Goal: Obtain resource: Obtain resource

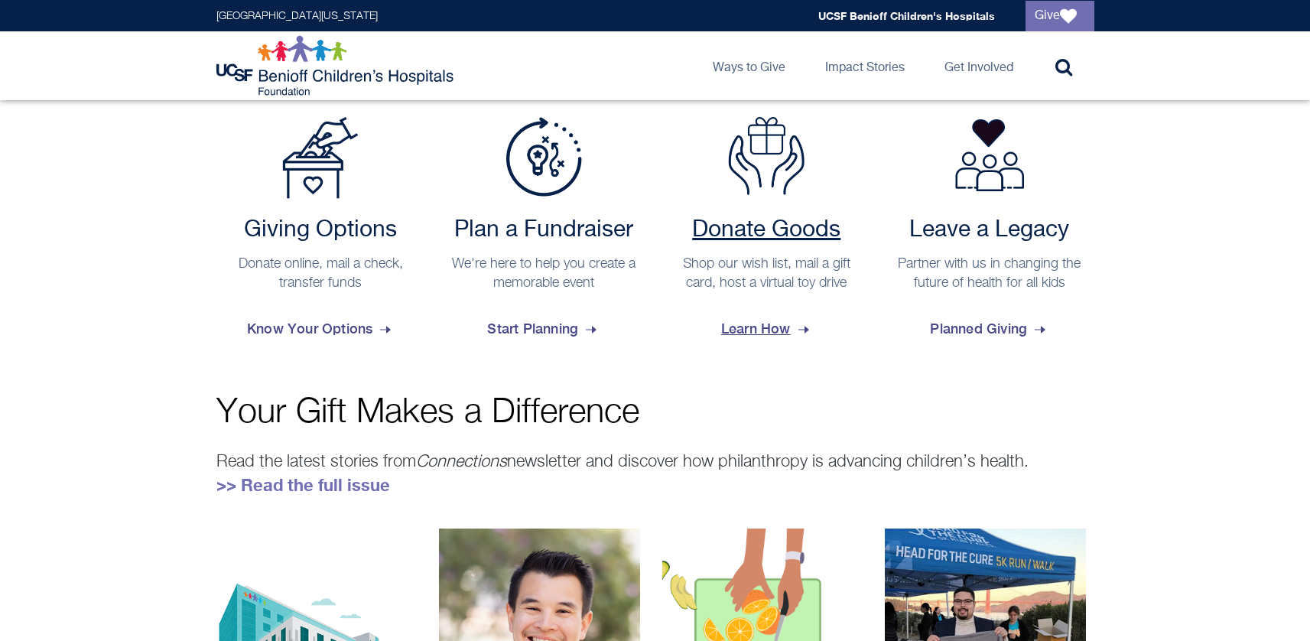
scroll to position [636, 0]
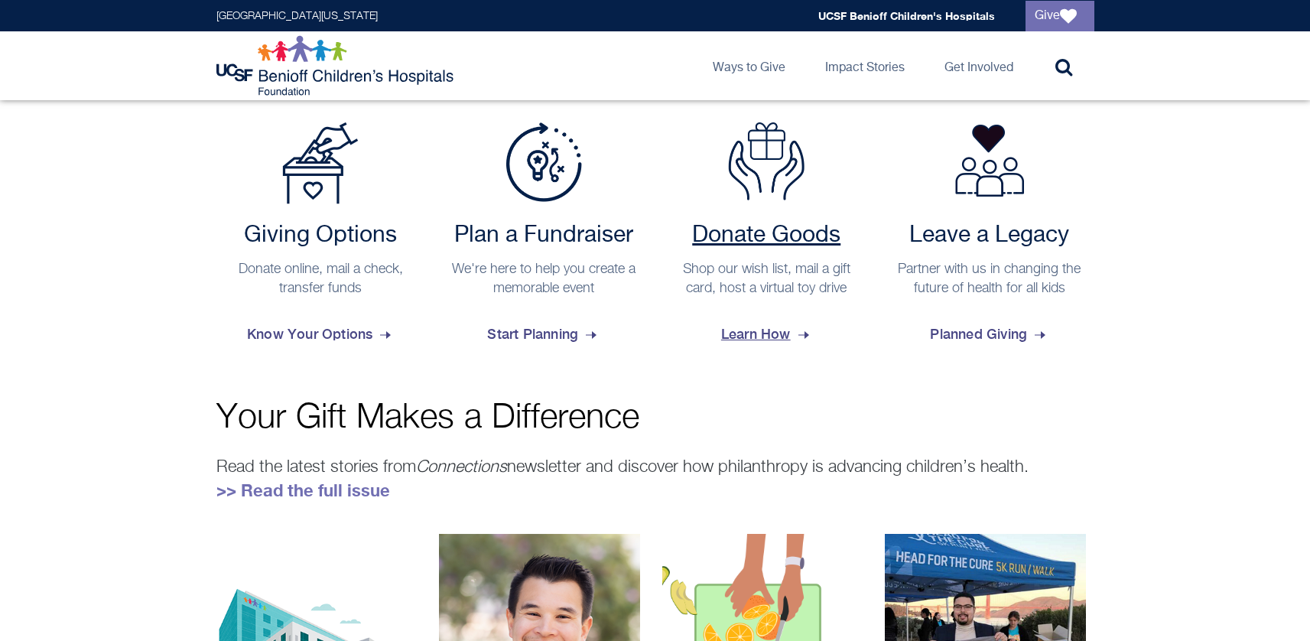
click at [748, 241] on h2 "Donate Goods" at bounding box center [767, 236] width 194 height 28
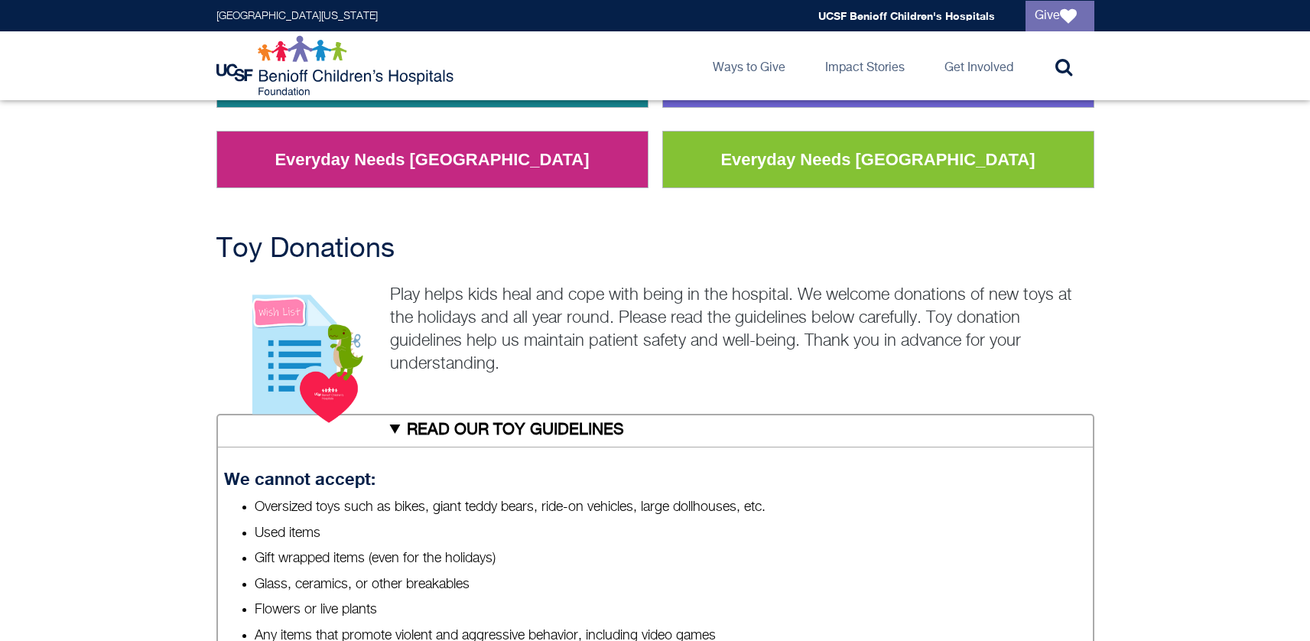
scroll to position [204, 0]
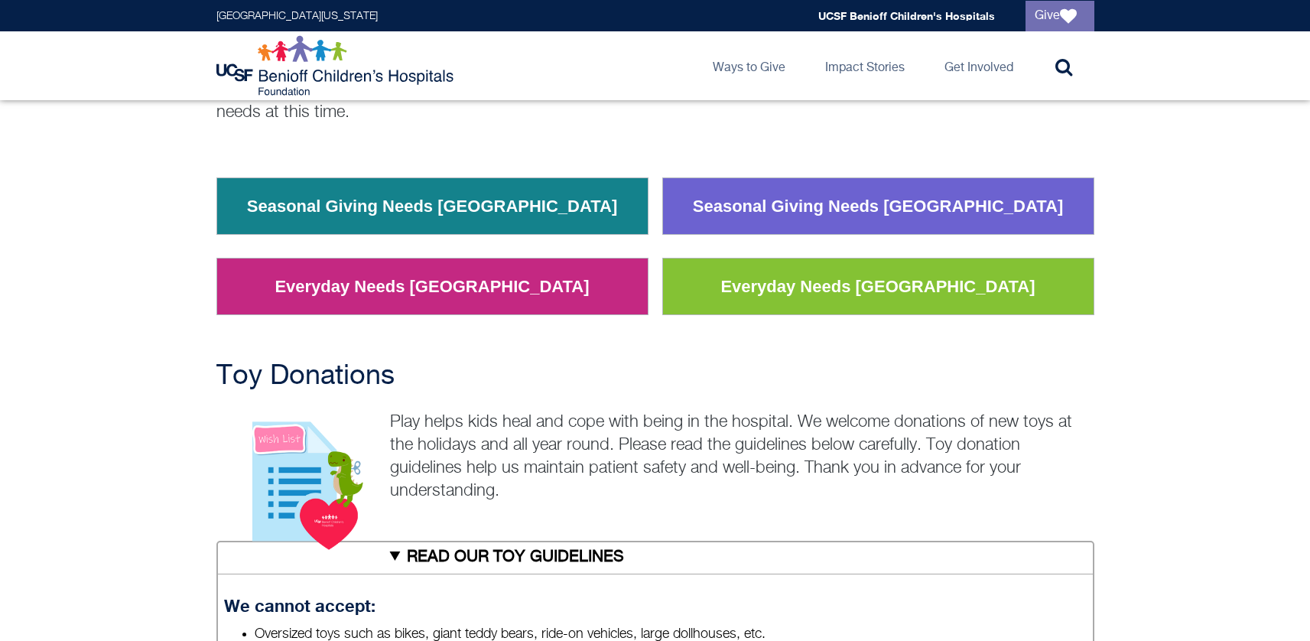
click at [859, 277] on link "Everyday Needs San Francisco" at bounding box center [877, 287] width 337 height 40
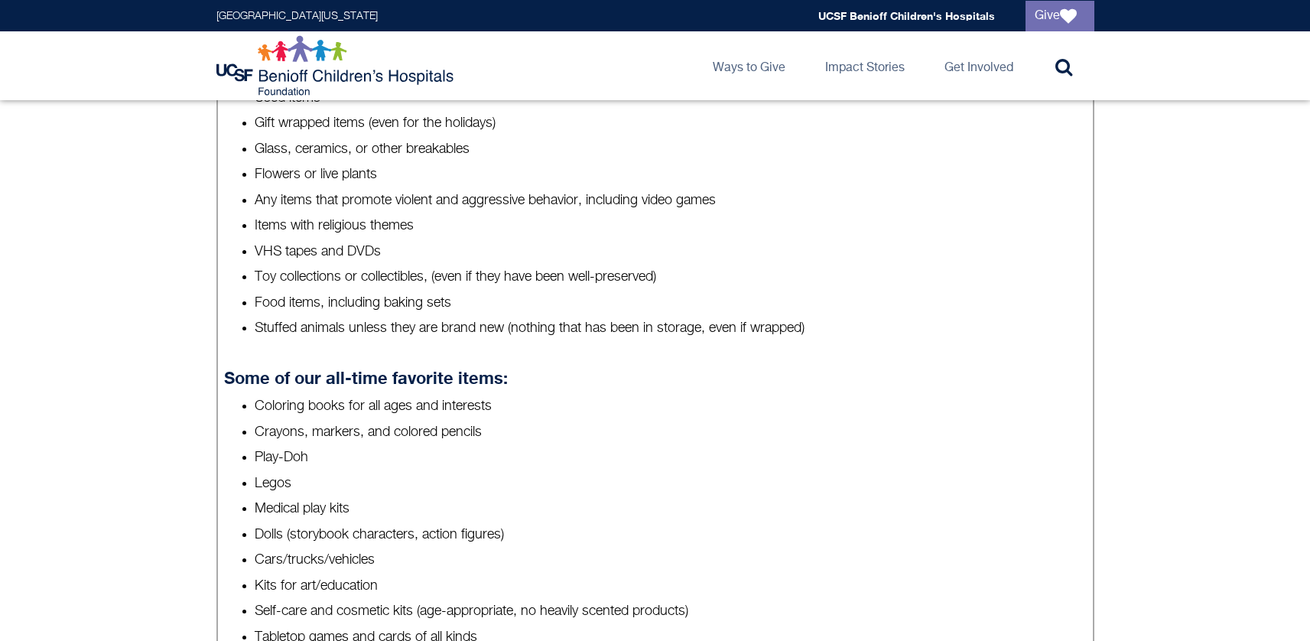
scroll to position [800, 0]
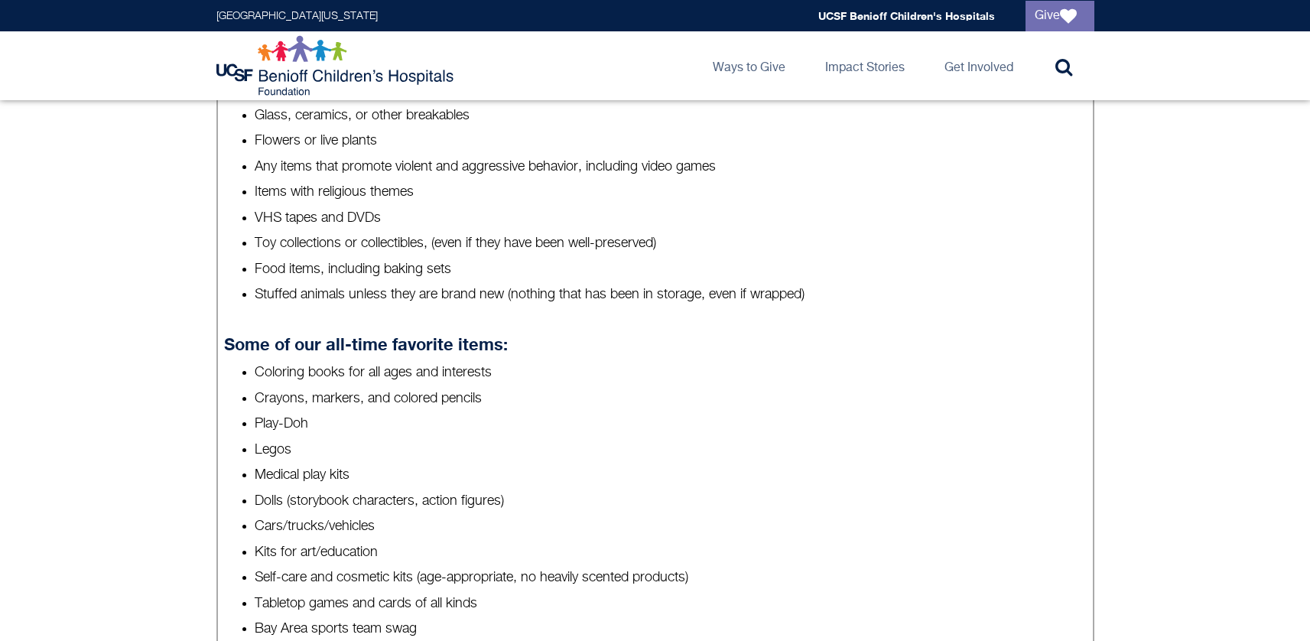
drag, startPoint x: 229, startPoint y: 341, endPoint x: 404, endPoint y: 359, distance: 175.3
click at [541, 373] on details "READ OUR TOY GUIDELINES We cannot accept: Oversized toys such as bikes, giant t…" at bounding box center [655, 469] width 878 height 1049
drag, startPoint x: 242, startPoint y: 342, endPoint x: 330, endPoint y: 356, distance: 89.9
click at [487, 358] on details "READ OUR TOY GUIDELINES We cannot accept: Oversized toys such as bikes, giant t…" at bounding box center [655, 469] width 878 height 1049
click at [223, 342] on details "READ OUR TOY GUIDELINES We cannot accept: Oversized toys such as bikes, giant t…" at bounding box center [655, 469] width 878 height 1049
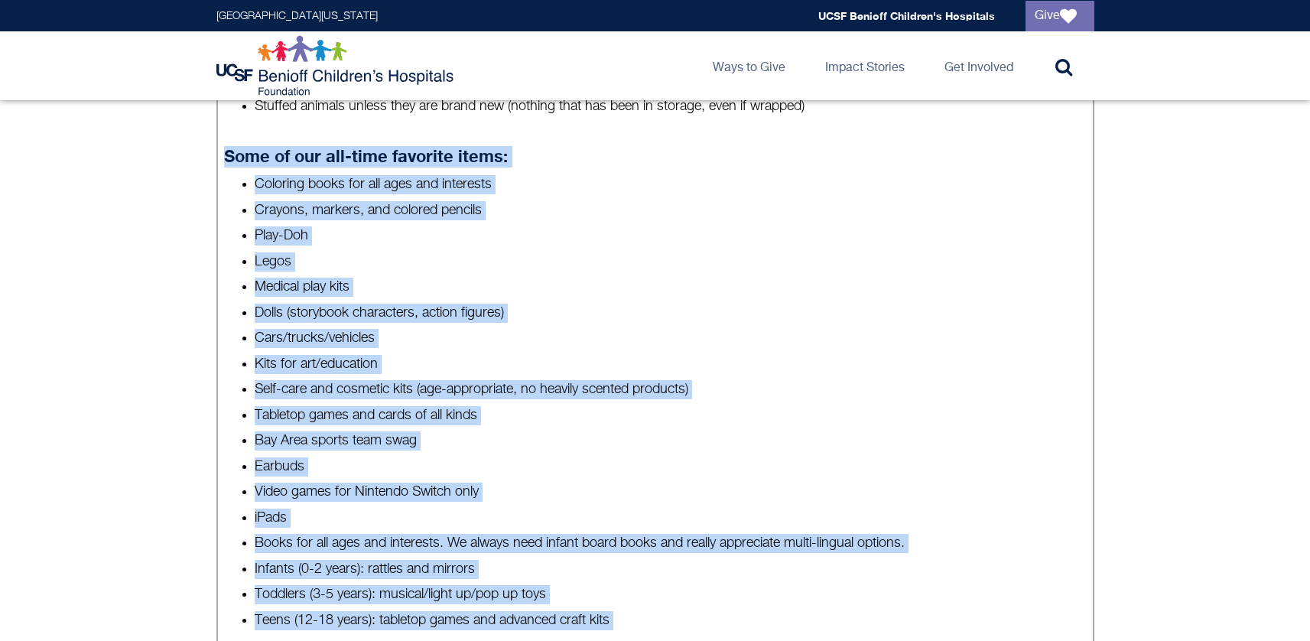
scroll to position [1129, 0]
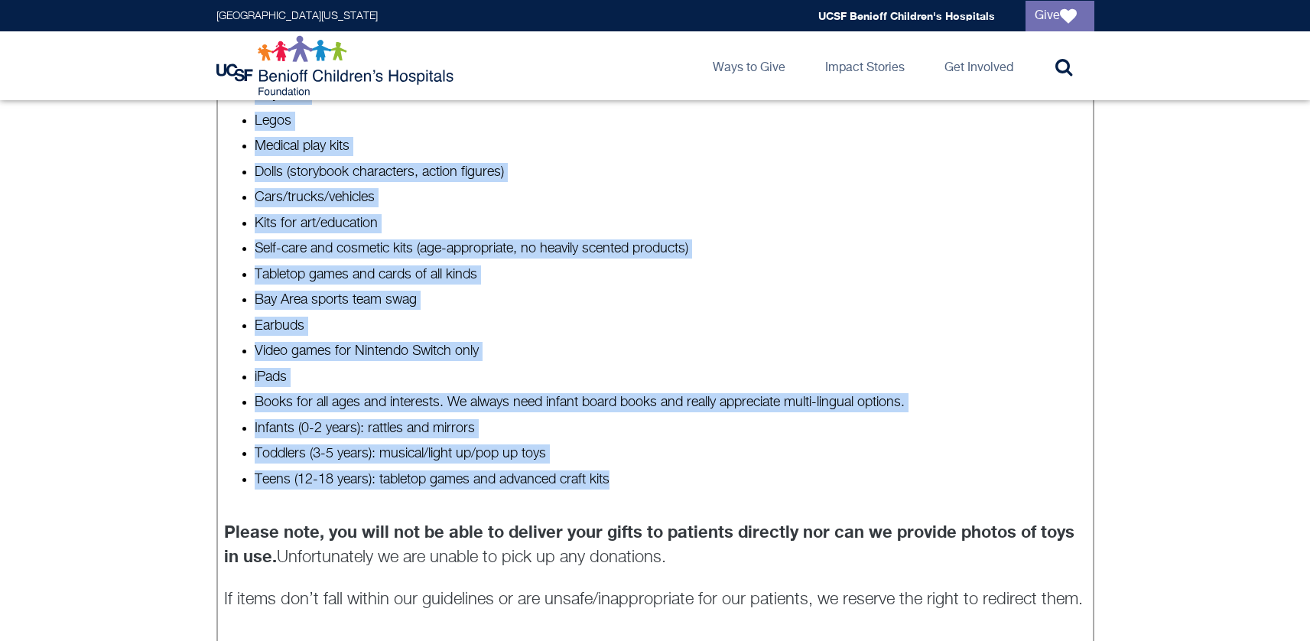
drag, startPoint x: 230, startPoint y: 341, endPoint x: 626, endPoint y: 483, distance: 421.0
click at [626, 483] on details "READ OUR TOY GUIDELINES We cannot accept: Oversized toys such as bikes, giant t…" at bounding box center [655, 140] width 878 height 1049
copy details "Some of our all-time favorite items: Coloring books for all ages and interests …"
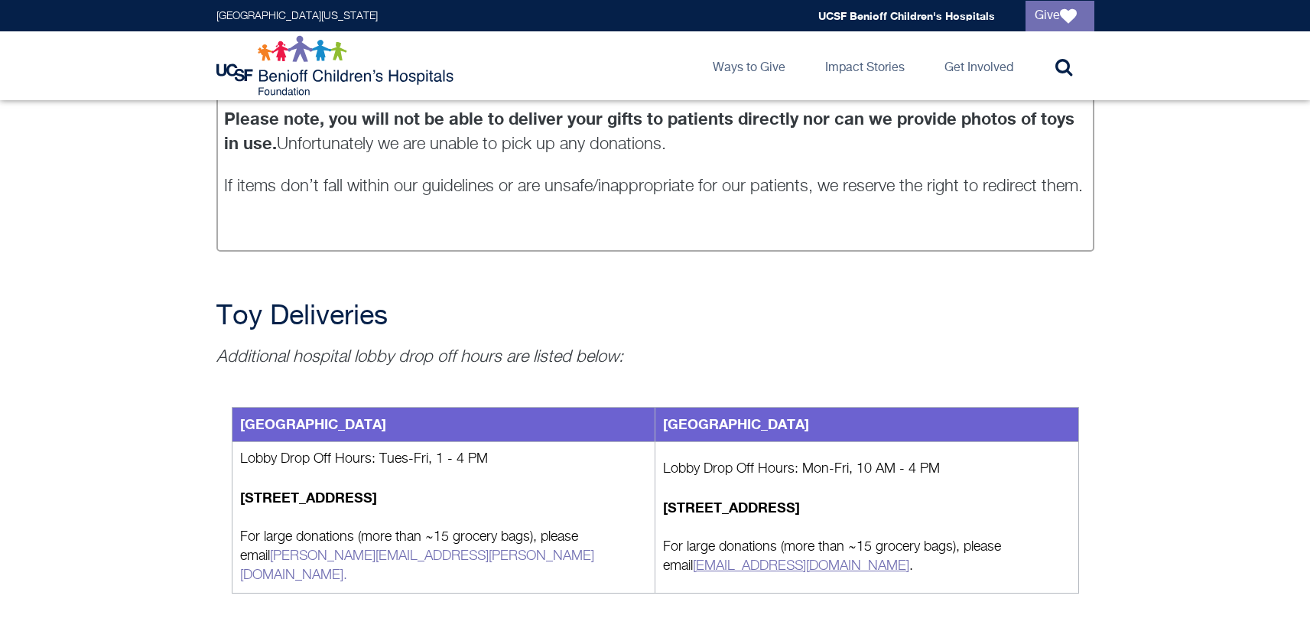
scroll to position [1545, 0]
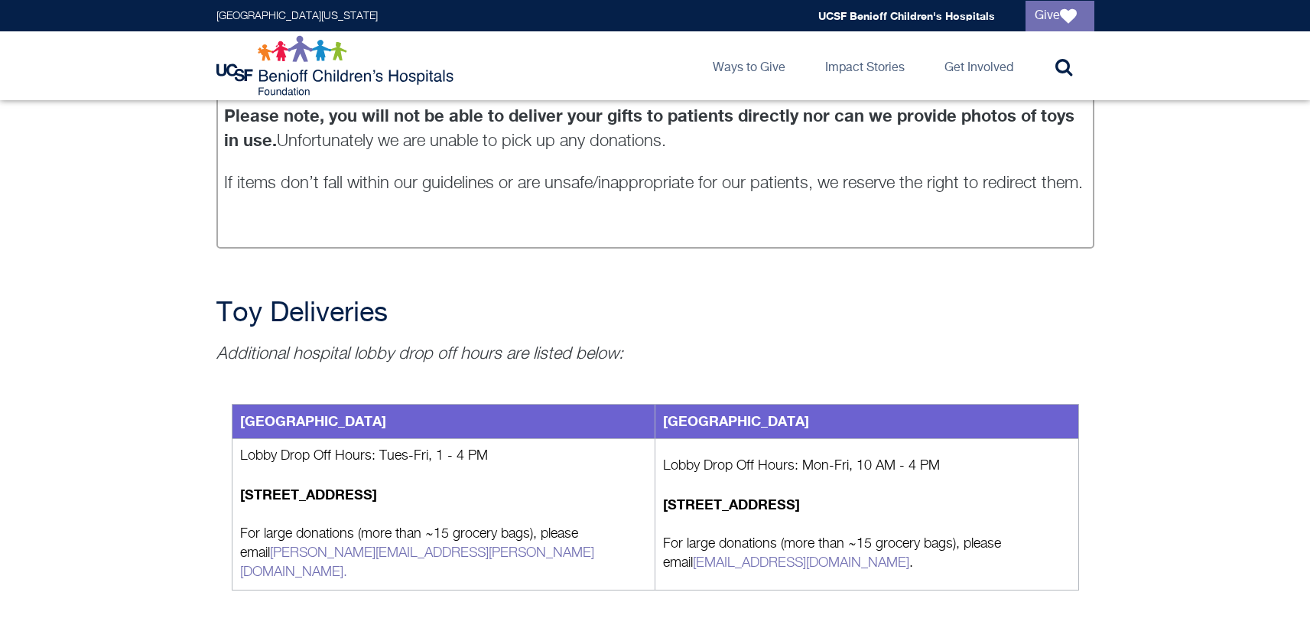
drag, startPoint x: 838, startPoint y: 554, endPoint x: 1009, endPoint y: 554, distance: 171.3
click at [994, 556] on p "For large donations (more than ~15 grocery bags), please email Childlifeservice…" at bounding box center [867, 554] width 408 height 38
drag, startPoint x: 661, startPoint y: 547, endPoint x: 819, endPoint y: 545, distance: 158.3
click at [819, 545] on td "Lobby Drop Off Hours: Mon-Fri, 10 AM - 4 PM 1975 4th St, San Francisco, CA 9415…" at bounding box center [867, 514] width 424 height 151
copy link "[EMAIL_ADDRESS][DOMAIN_NAME]"
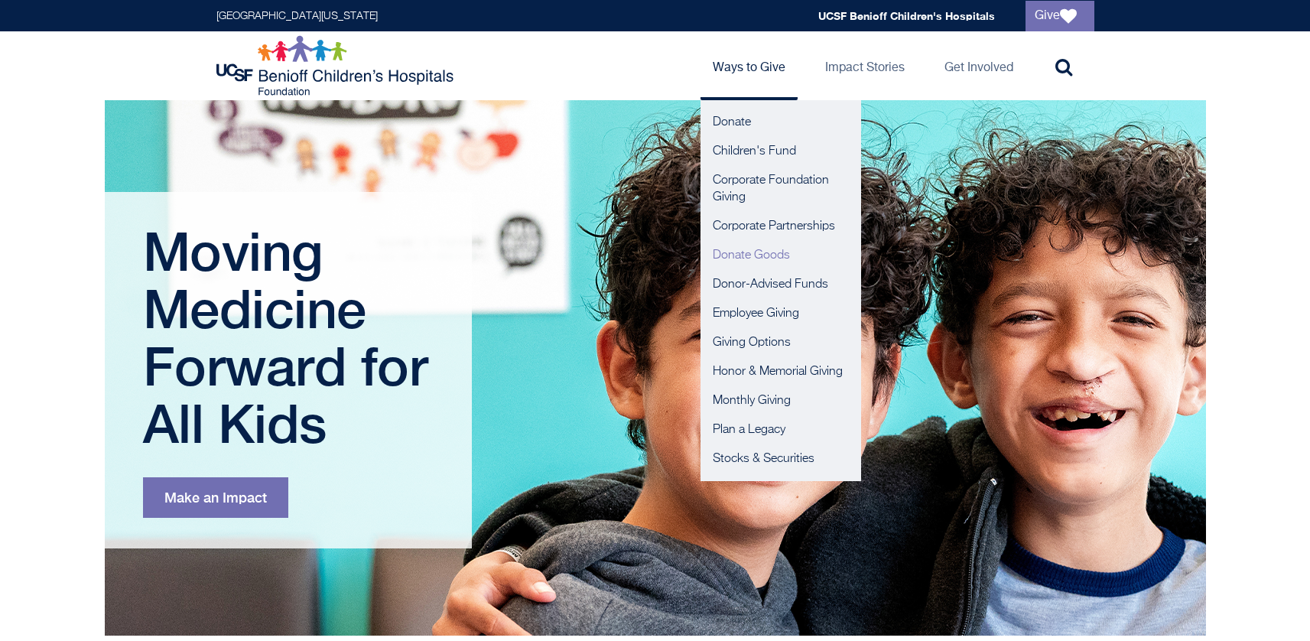
click at [721, 254] on link "Donate Goods" at bounding box center [781, 255] width 161 height 29
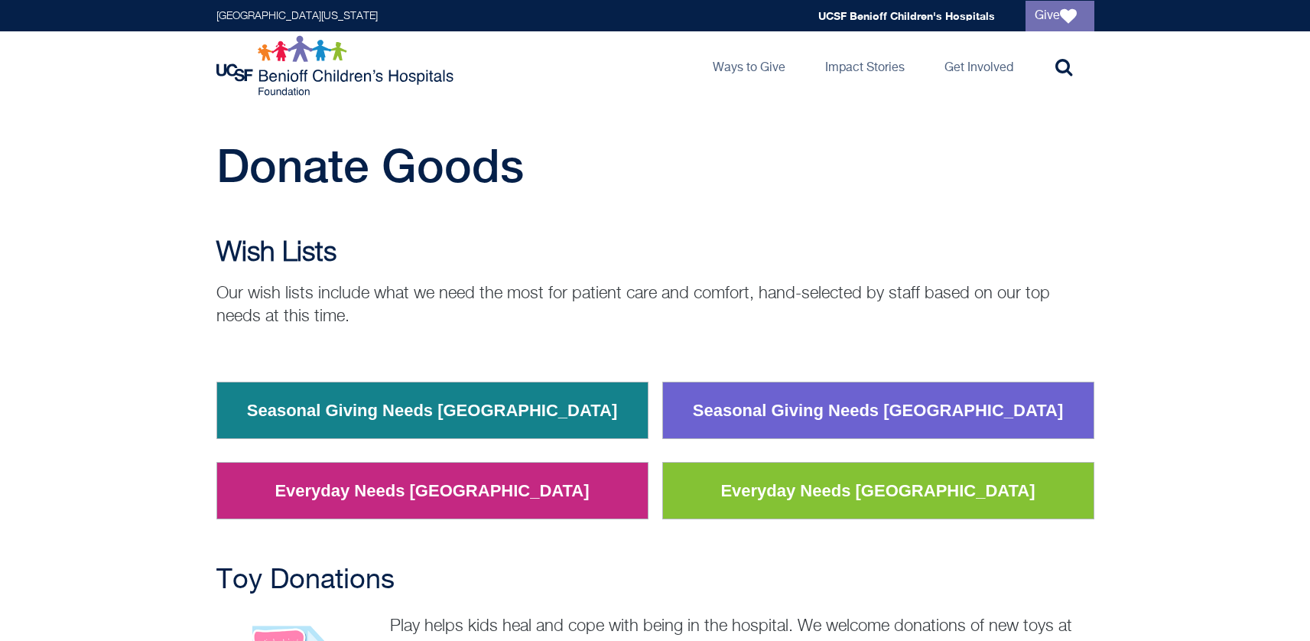
click at [872, 417] on link "Seasonal Giving Needs [GEOGRAPHIC_DATA]" at bounding box center [878, 411] width 394 height 40
click at [863, 491] on link "Everyday Needs [GEOGRAPHIC_DATA]" at bounding box center [877, 491] width 337 height 40
